Goal: Transaction & Acquisition: Purchase product/service

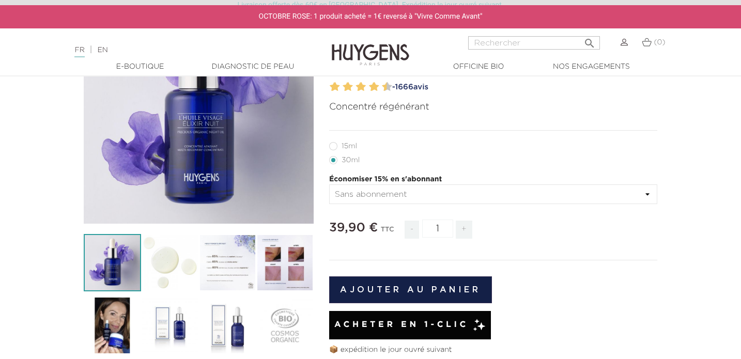
scroll to position [140, 0]
click at [335, 149] on label12"] "15ml" at bounding box center [349, 146] width 40 height 8
radio input "true"
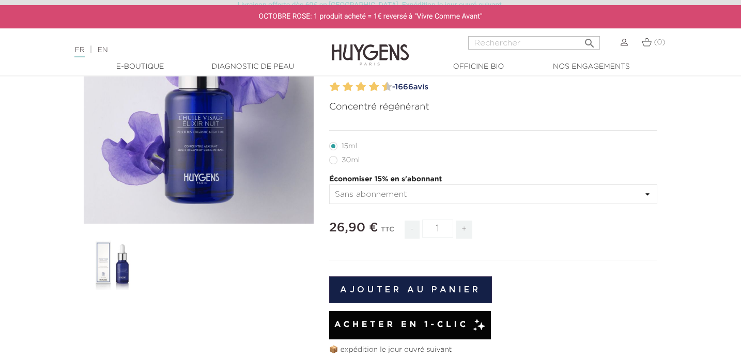
click at [336, 162] on label22"] "30ml" at bounding box center [350, 160] width 43 height 8
radio input "true"
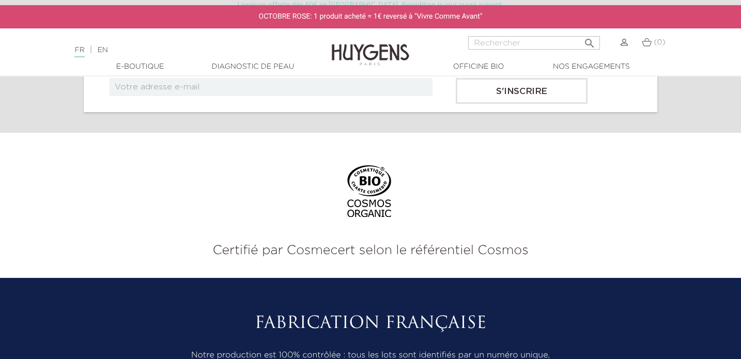
scroll to position [2499, 0]
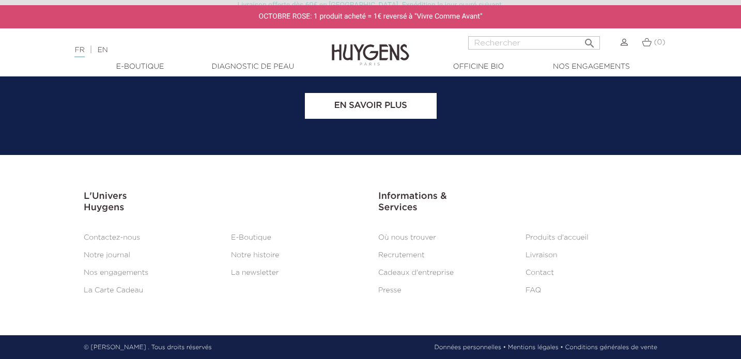
click at [537, 254] on link "Livraison" at bounding box center [542, 255] width 32 height 7
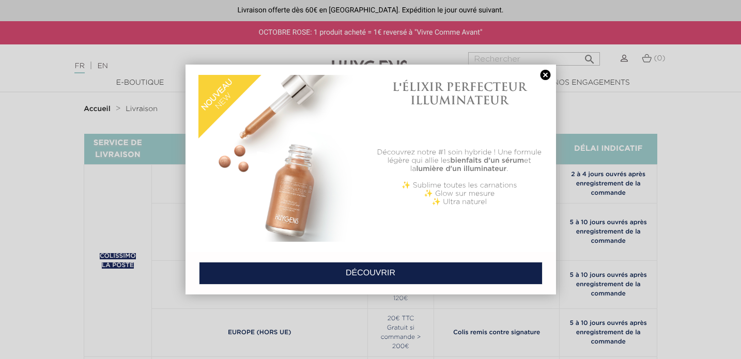
click at [551, 73] on link at bounding box center [545, 75] width 14 height 11
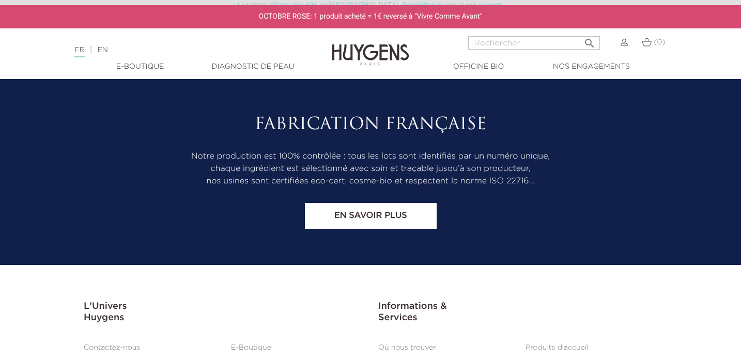
scroll to position [2499, 0]
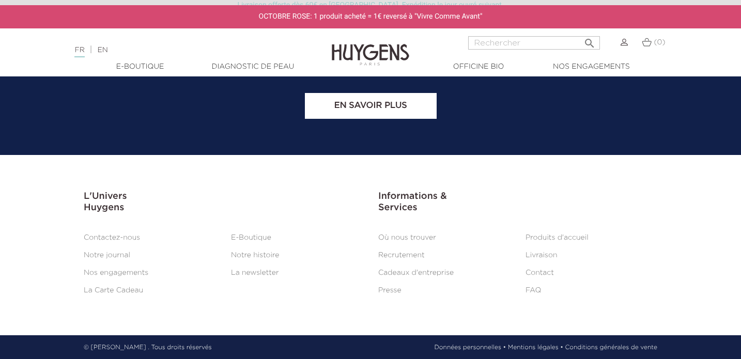
radio input "true"
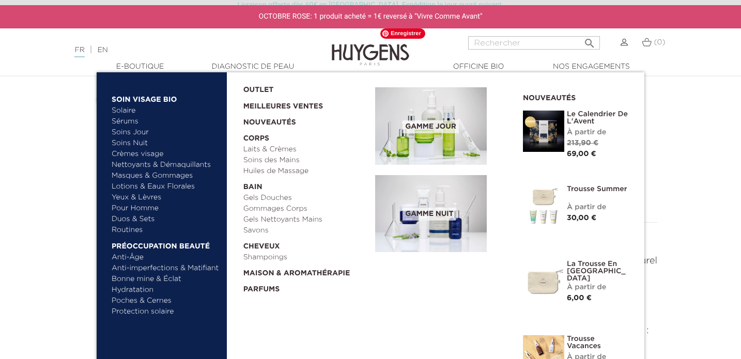
scroll to position [324, 0]
radio input "true"
